Goal: Information Seeking & Learning: Find specific fact

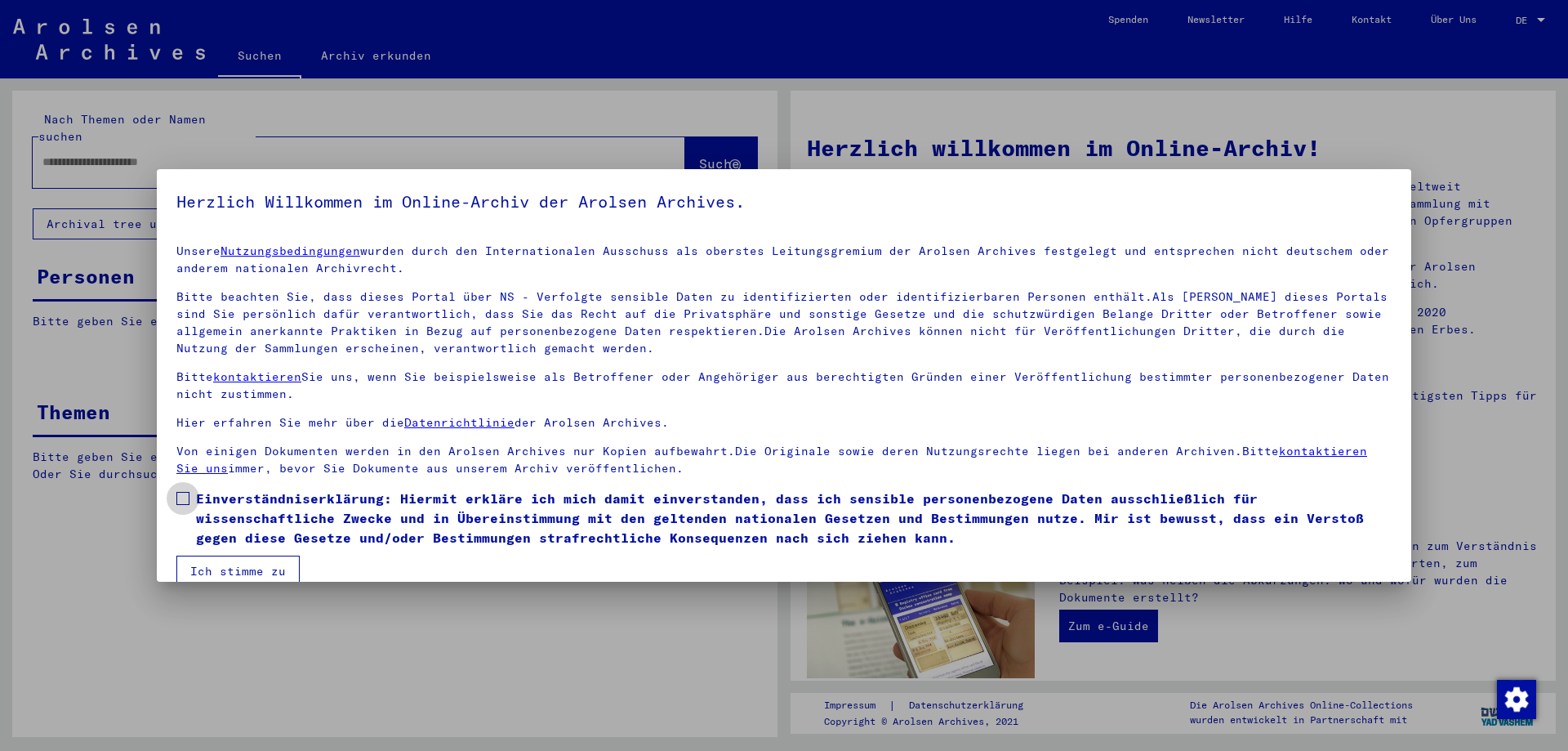
click at [182, 504] on span at bounding box center [182, 498] width 13 height 13
click at [210, 574] on button "Ich stimme zu" at bounding box center [238, 571] width 124 height 31
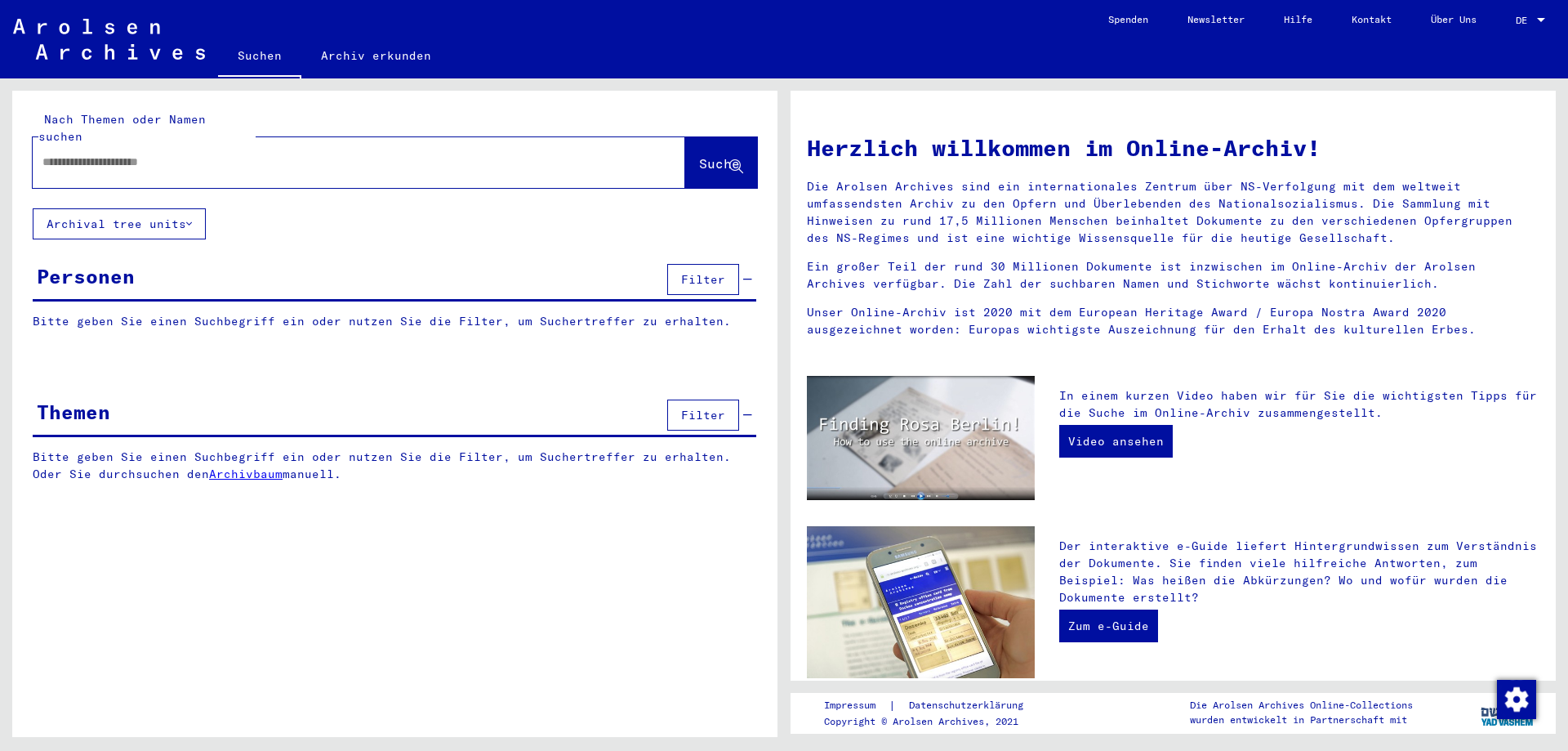
click at [106, 153] on input "text" at bounding box center [339, 162] width 594 height 17
type input "**********"
drag, startPoint x: 683, startPoint y: 118, endPoint x: 684, endPoint y: 134, distance: 16.0
click at [684, 130] on div "**********" at bounding box center [395, 149] width 724 height 77
click at [699, 155] on span "Suche" at bounding box center [719, 163] width 41 height 16
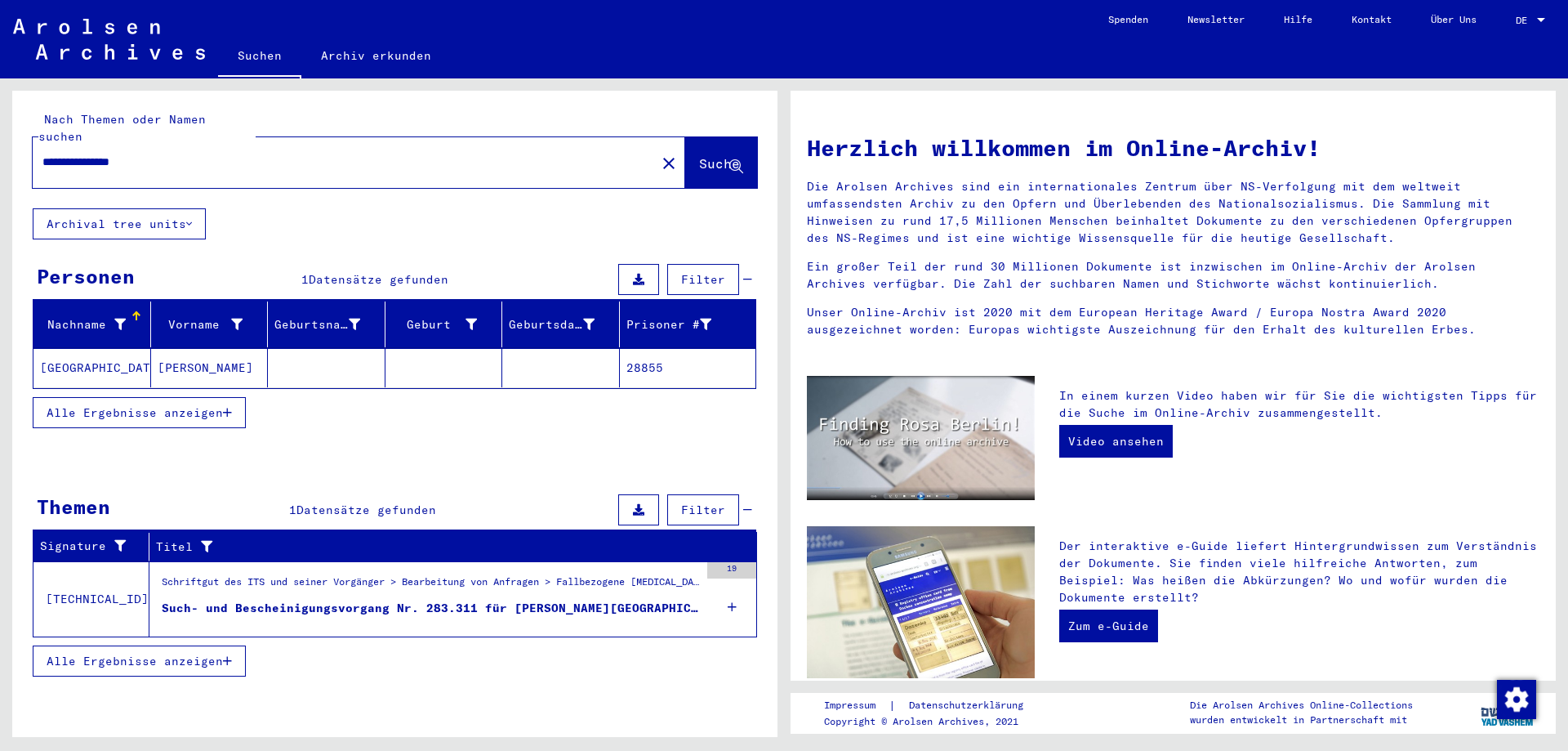
click at [516, 599] on div "Such- und Bescheinigungsvorgang Nr. 283.311 für [PERSON_NAME][GEOGRAPHIC_DATA] …" at bounding box center [430, 608] width 538 height 17
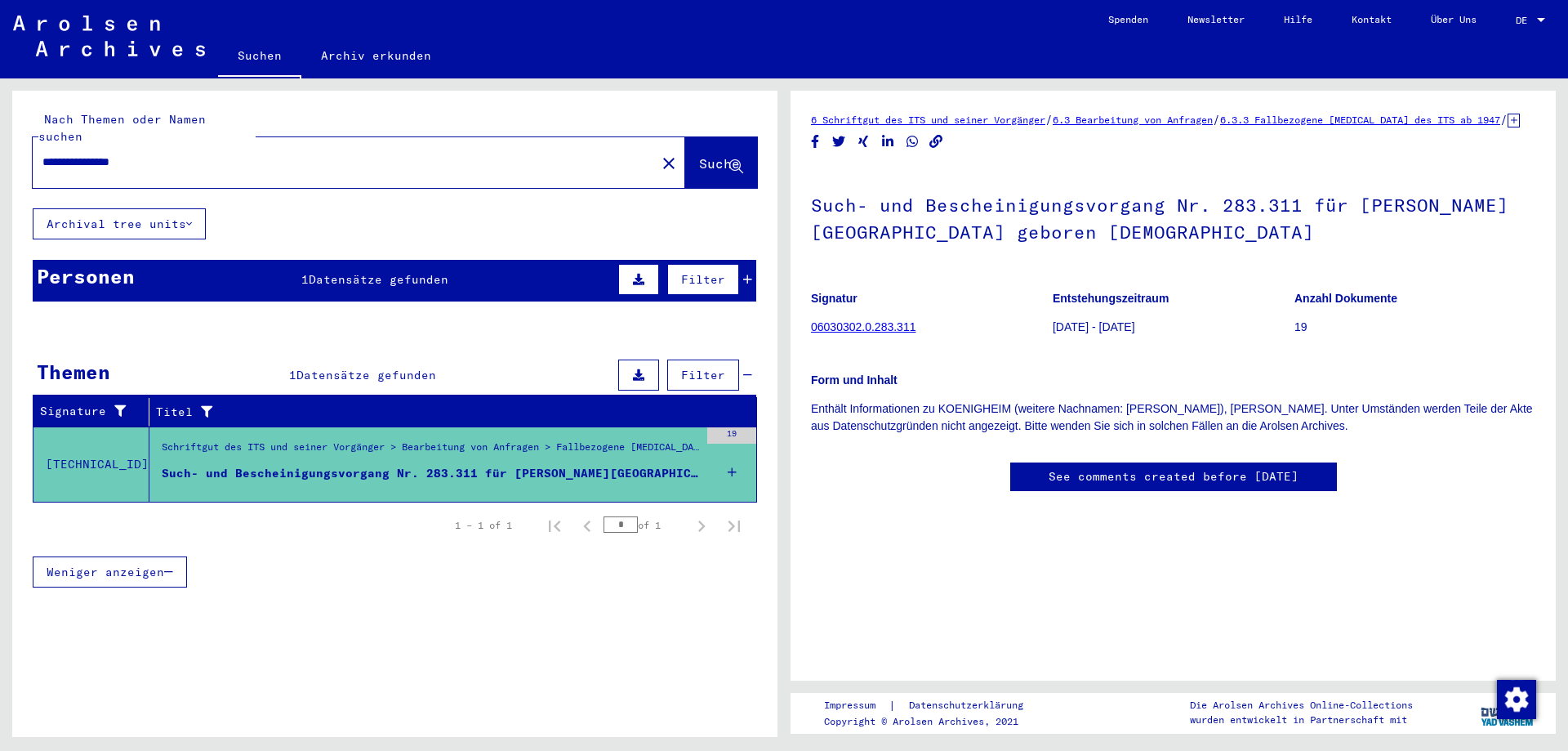
click at [217, 440] on div "Schriftgut des ITS und seiner Vorgänger > Bearbeitung von Anfragen > Fallbezoge…" at bounding box center [430, 451] width 538 height 23
click at [219, 440] on div "Schriftgut des ITS und seiner Vorgänger > Bearbeitung von Anfragen > Fallbezoge…" at bounding box center [430, 451] width 538 height 23
click at [733, 449] on icon at bounding box center [732, 471] width 9 height 57
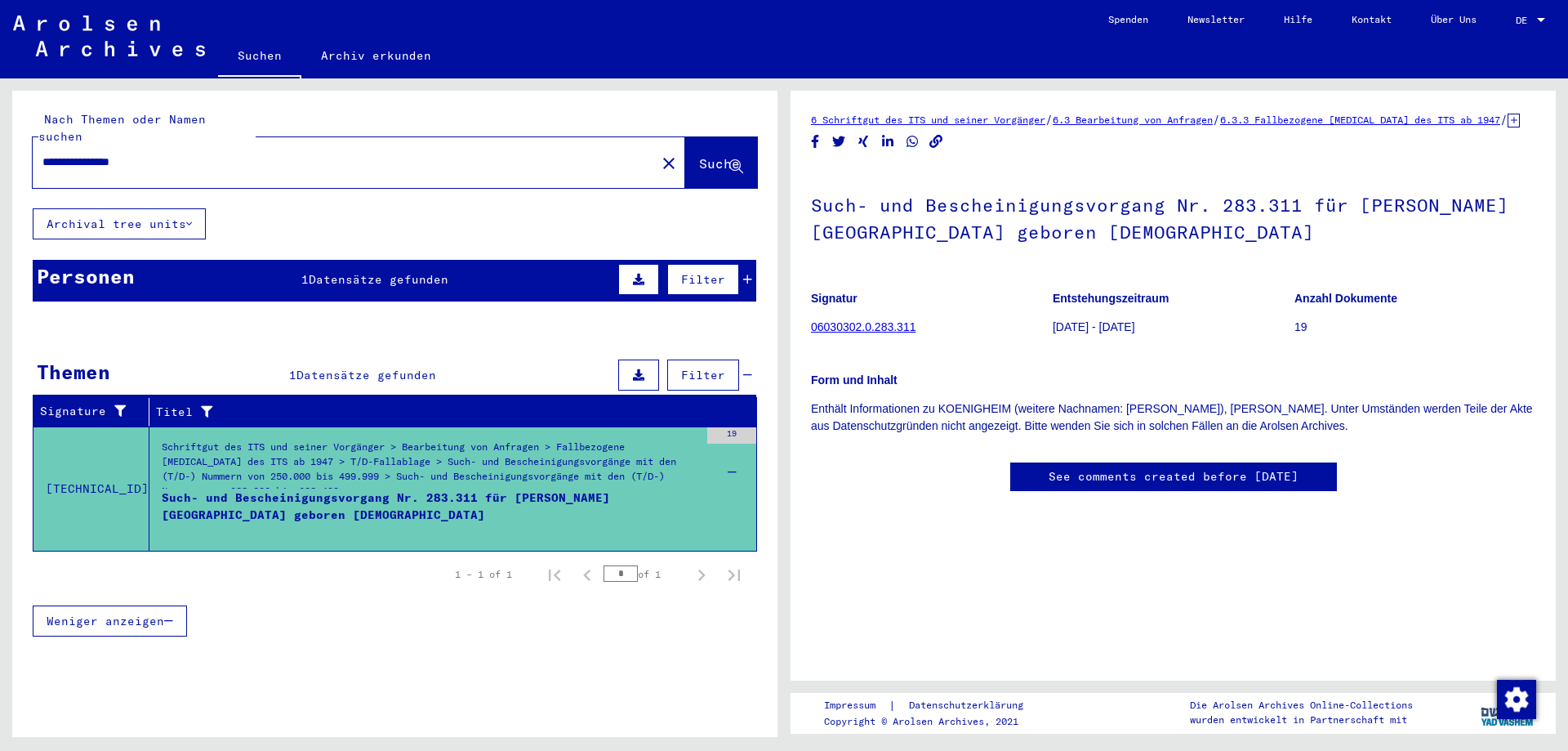
click at [733, 412] on div "Alle Ergebnisse anzeigen" at bounding box center [394, 413] width 723 height 48
click at [189, 489] on div "Such- und Bescheinigungsvorgang Nr. 283.311 für [PERSON_NAME][GEOGRAPHIC_DATA] …" at bounding box center [430, 513] width 538 height 49
click at [532, 489] on div "Such- und Bescheinigungsvorgang Nr. 283.311 für [PERSON_NAME][GEOGRAPHIC_DATA] …" at bounding box center [430, 513] width 538 height 49
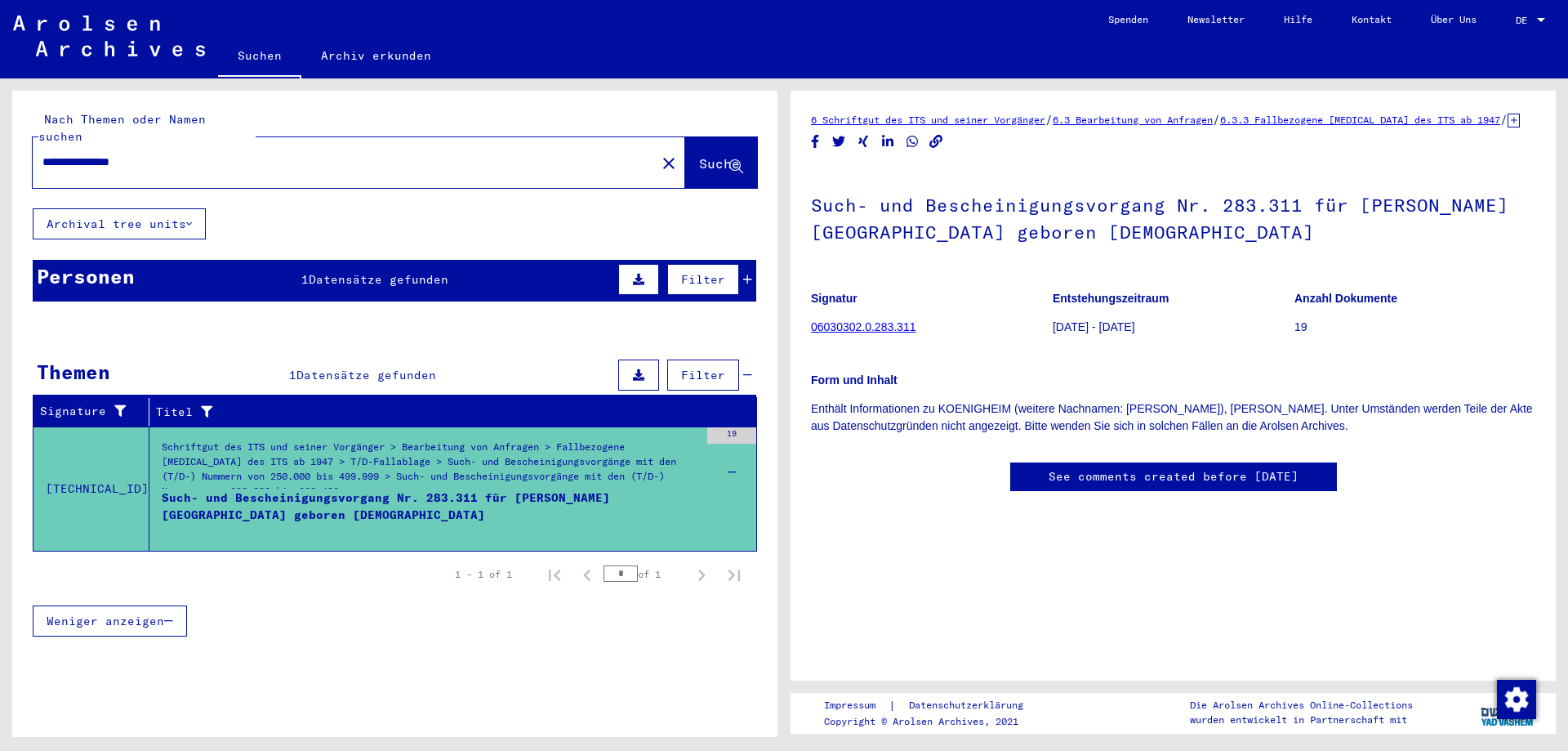
click at [721, 413] on div "Alle Ergebnisse anzeigen" at bounding box center [394, 413] width 723 height 48
click at [722, 413] on div "Alle Ergebnisse anzeigen" at bounding box center [394, 413] width 723 height 48
click at [313, 272] on span "Datensätze gefunden" at bounding box center [378, 279] width 140 height 14
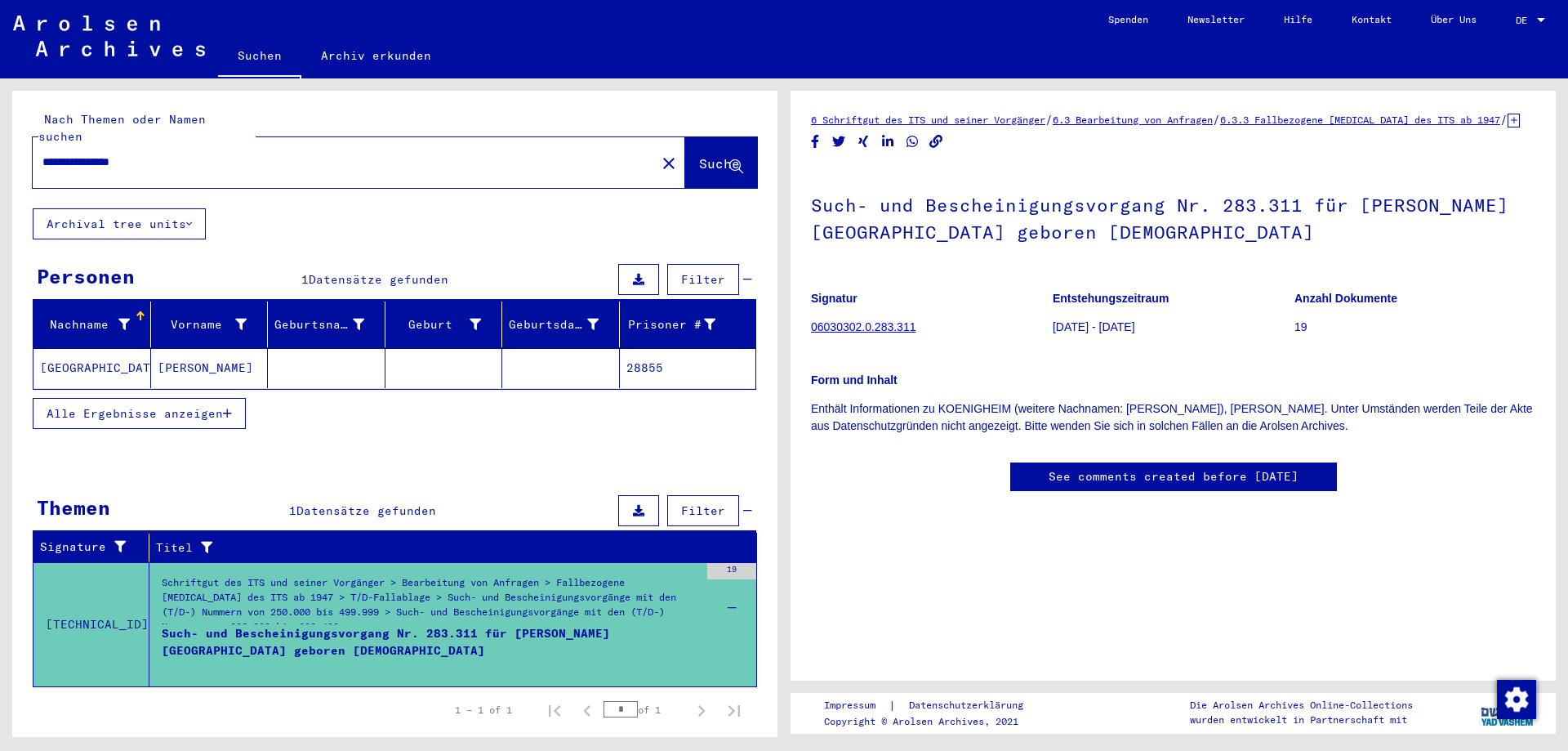
click at [78, 352] on mat-cell "[GEOGRAPHIC_DATA]" at bounding box center [92, 367] width 118 height 40
